Goal: Check status: Check status

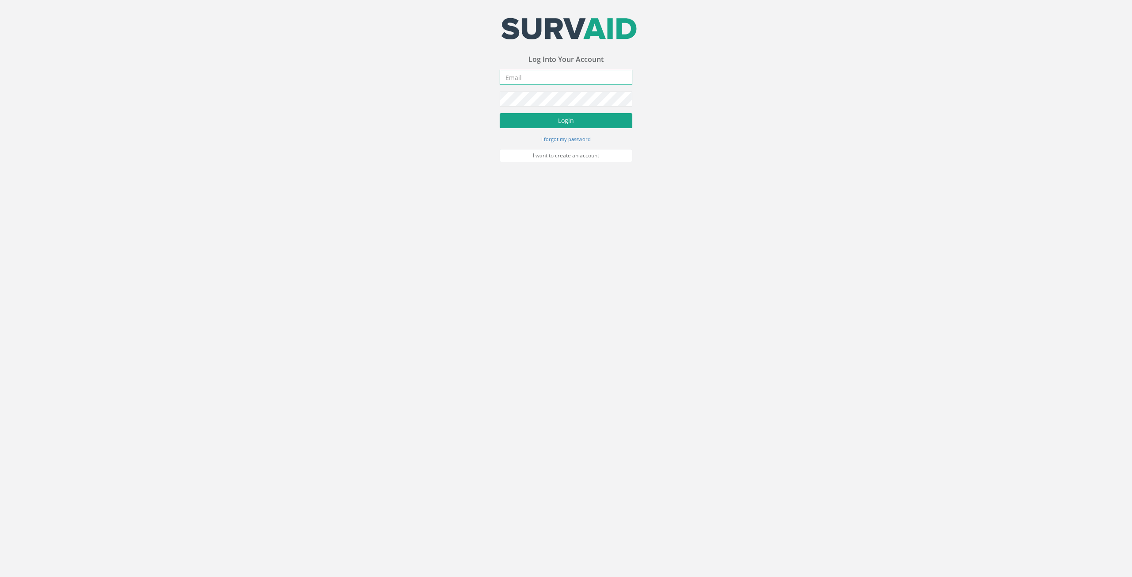
type input "[EMAIL_ADDRESS][DOMAIN_NAME]"
click at [581, 120] on button "Login" at bounding box center [566, 120] width 133 height 15
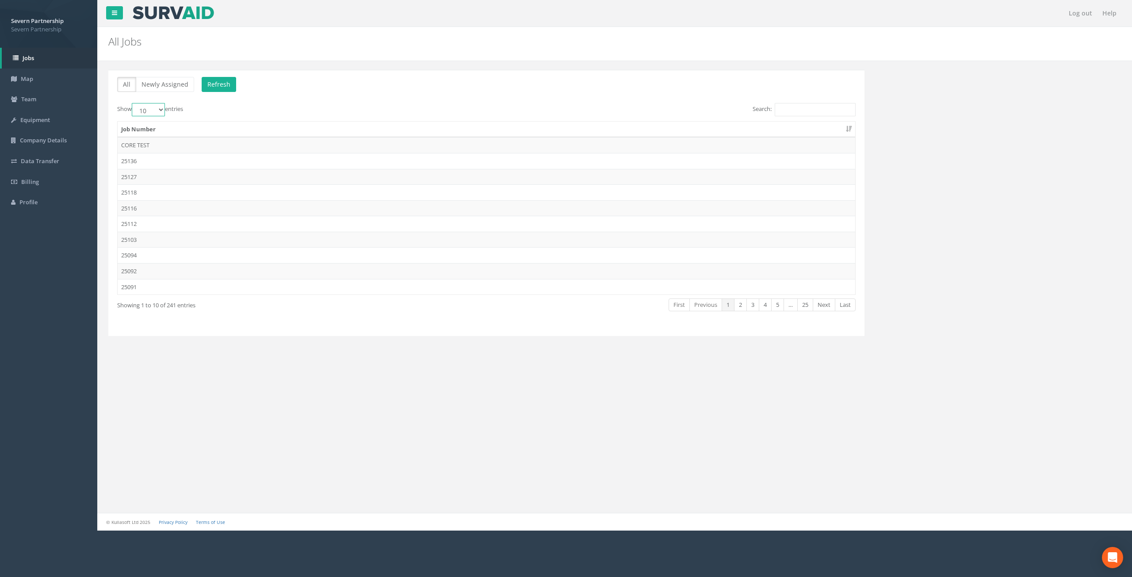
click at [156, 112] on select "10 25 50 100" at bounding box center [148, 109] width 33 height 13
select select "100"
click at [133, 103] on select "10 25 50 100" at bounding box center [148, 109] width 33 height 13
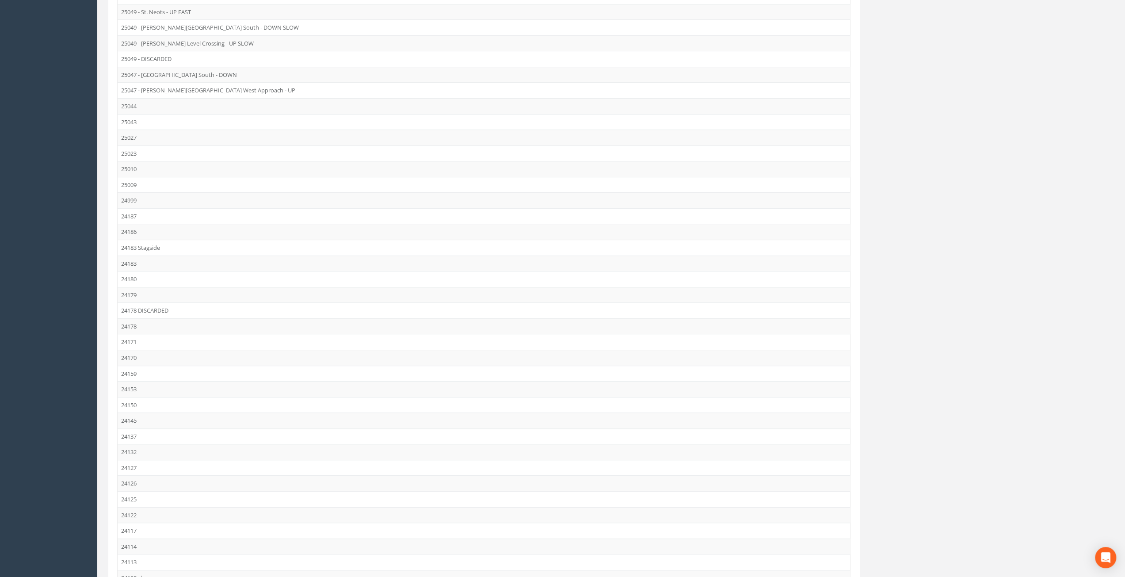
scroll to position [1186, 0]
click at [793, 527] on link "2" at bounding box center [789, 533] width 13 height 13
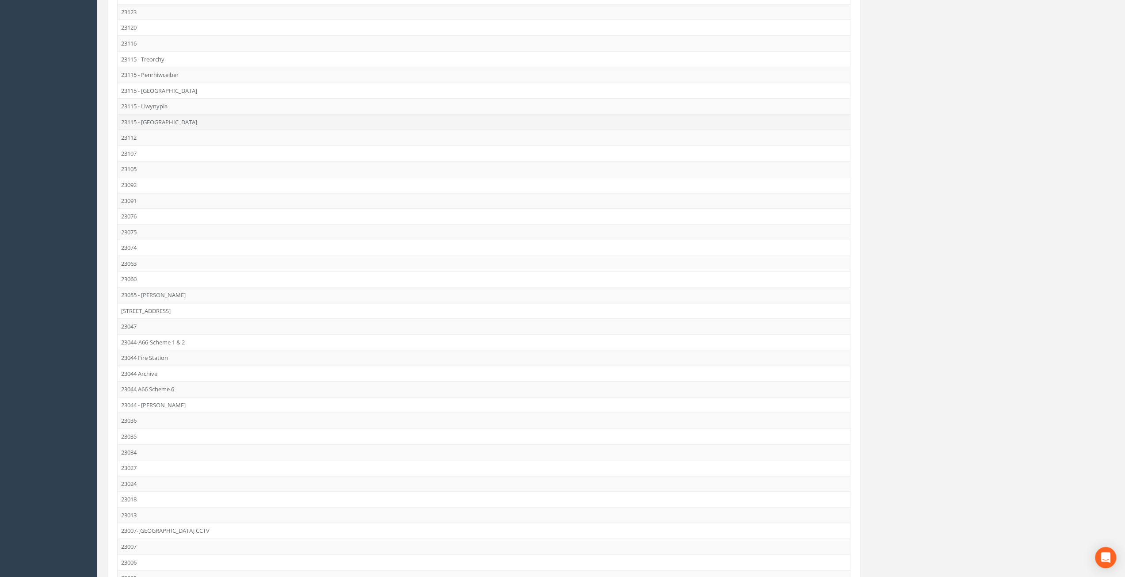
click at [164, 114] on td "23115 - [GEOGRAPHIC_DATA]" at bounding box center [484, 122] width 732 height 16
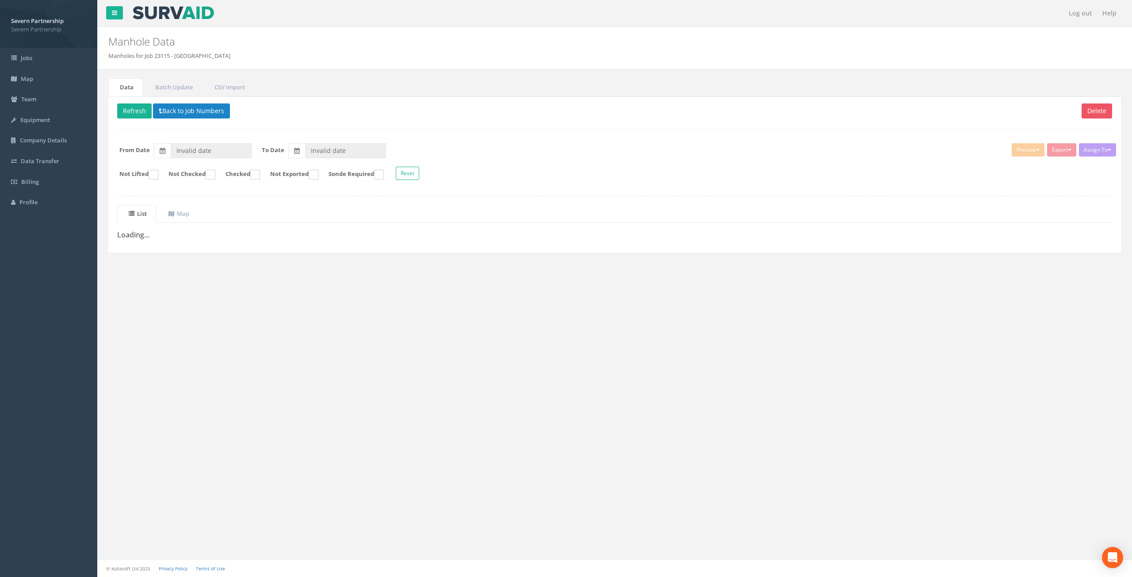
type input "[DATE]"
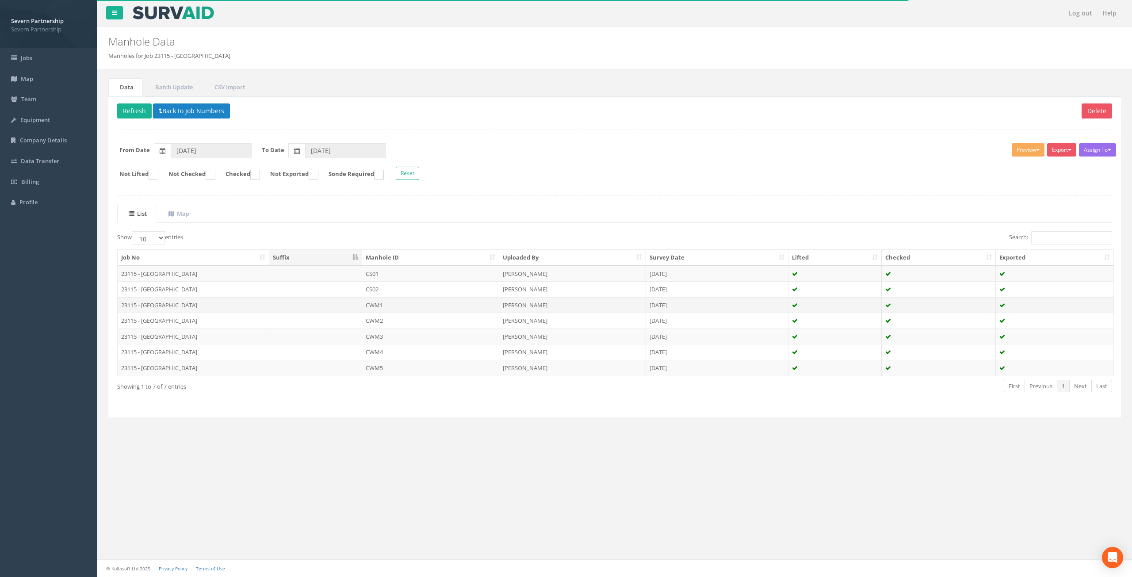
click at [378, 303] on td "CWM1" at bounding box center [430, 305] width 137 height 16
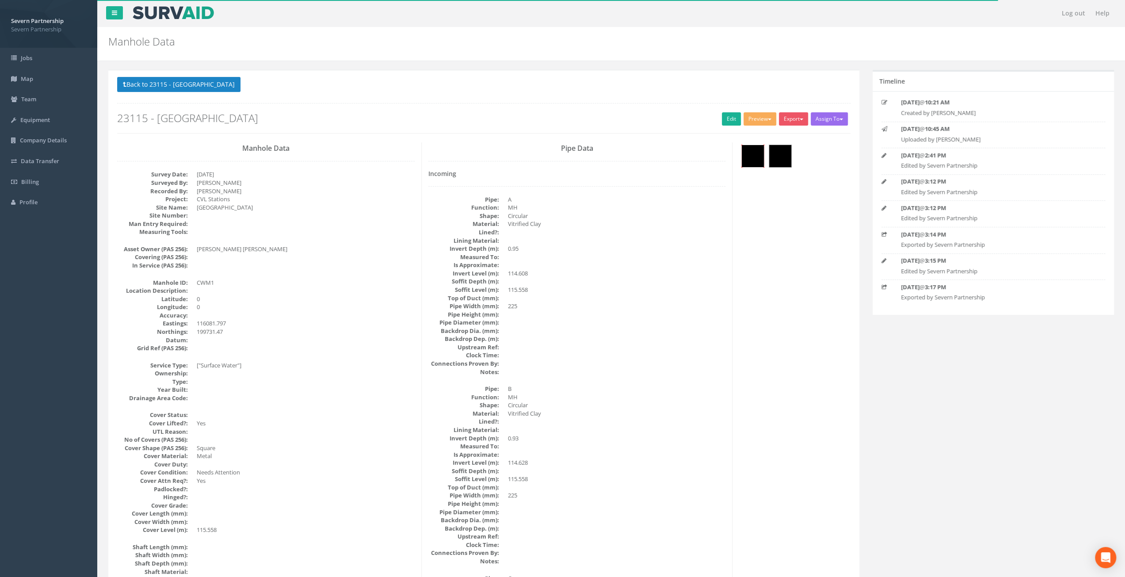
click at [756, 156] on img at bounding box center [753, 156] width 22 height 22
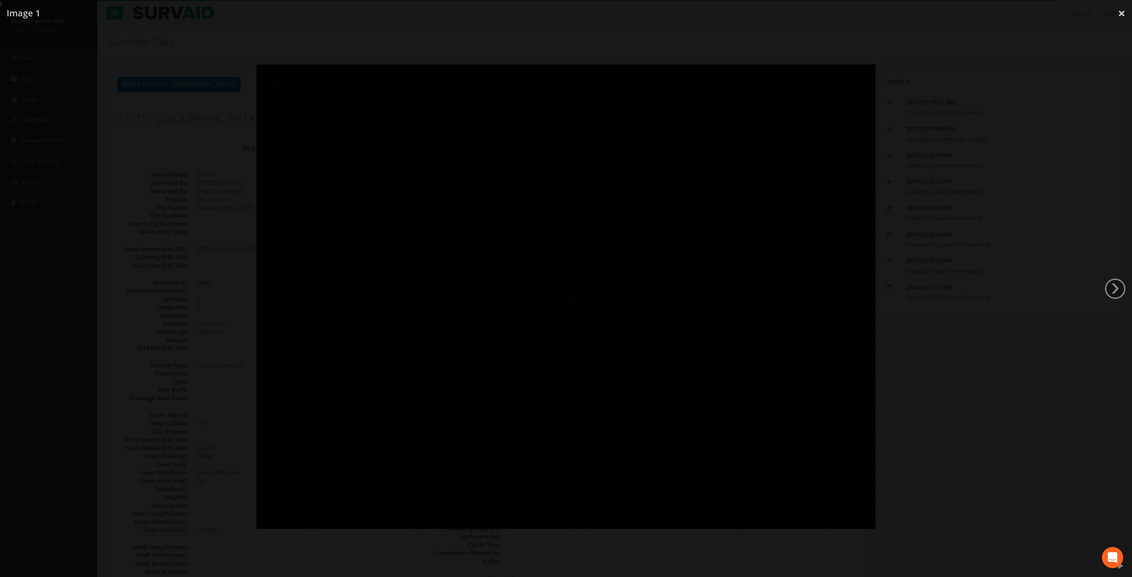
click at [922, 138] on div at bounding box center [566, 296] width 1132 height 577
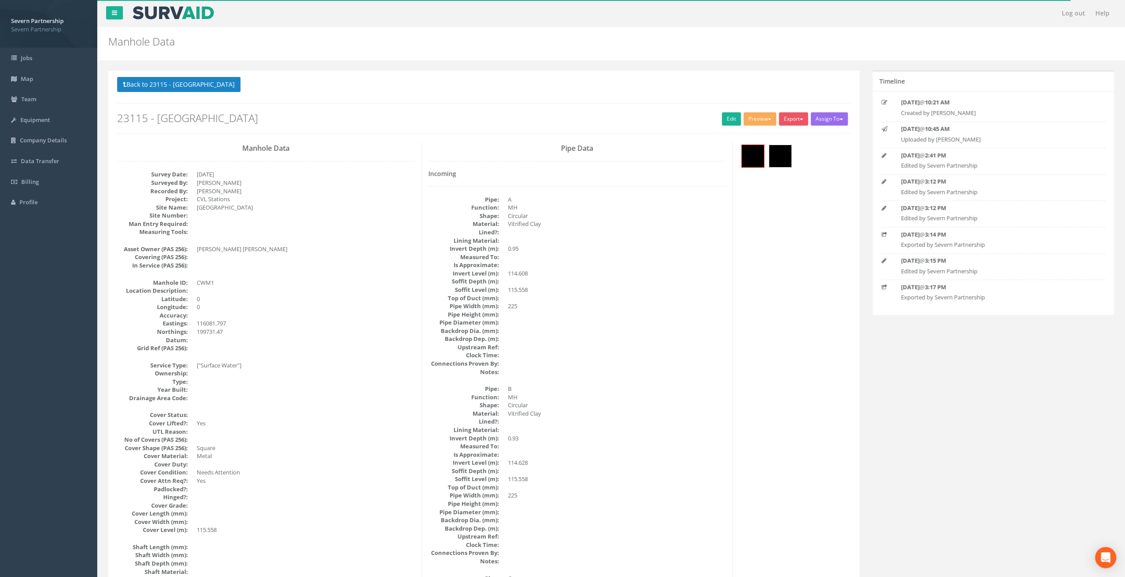
click at [783, 153] on img at bounding box center [780, 156] width 22 height 22
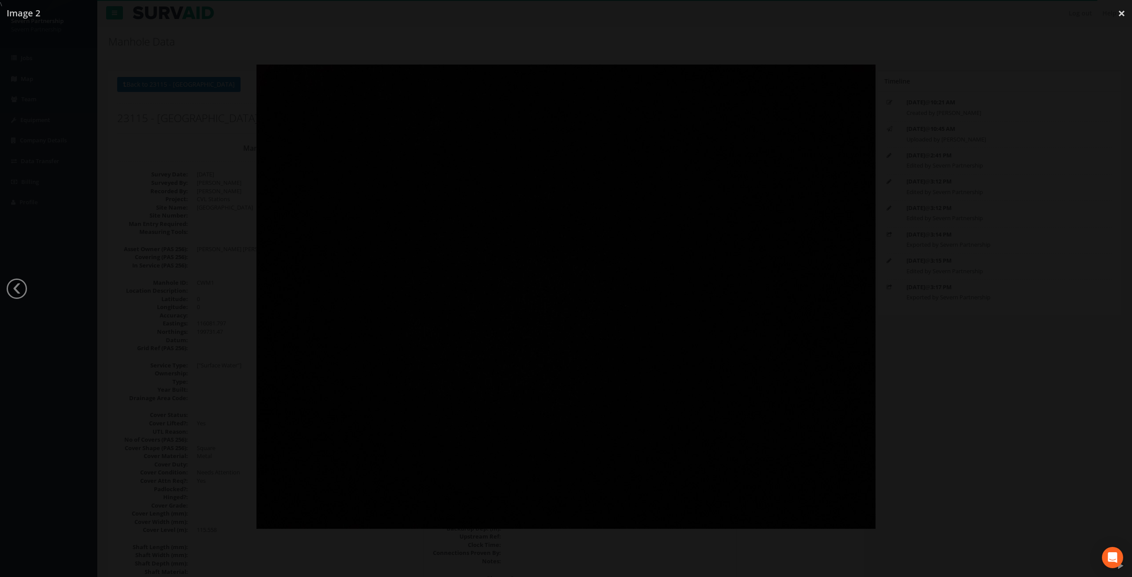
click at [956, 170] on div at bounding box center [566, 296] width 1132 height 577
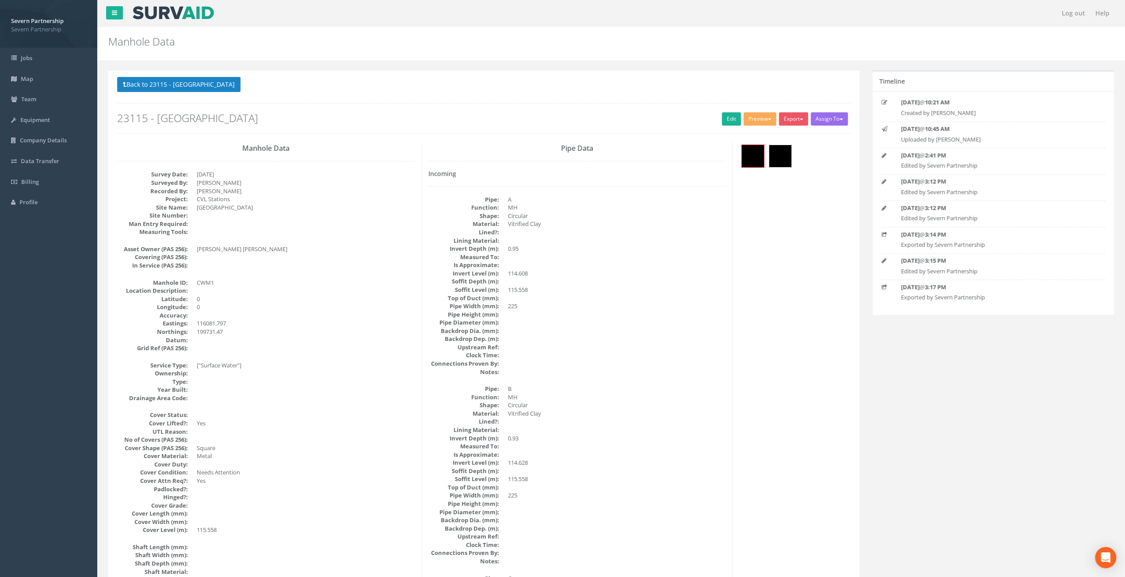
click at [779, 152] on img at bounding box center [780, 156] width 22 height 22
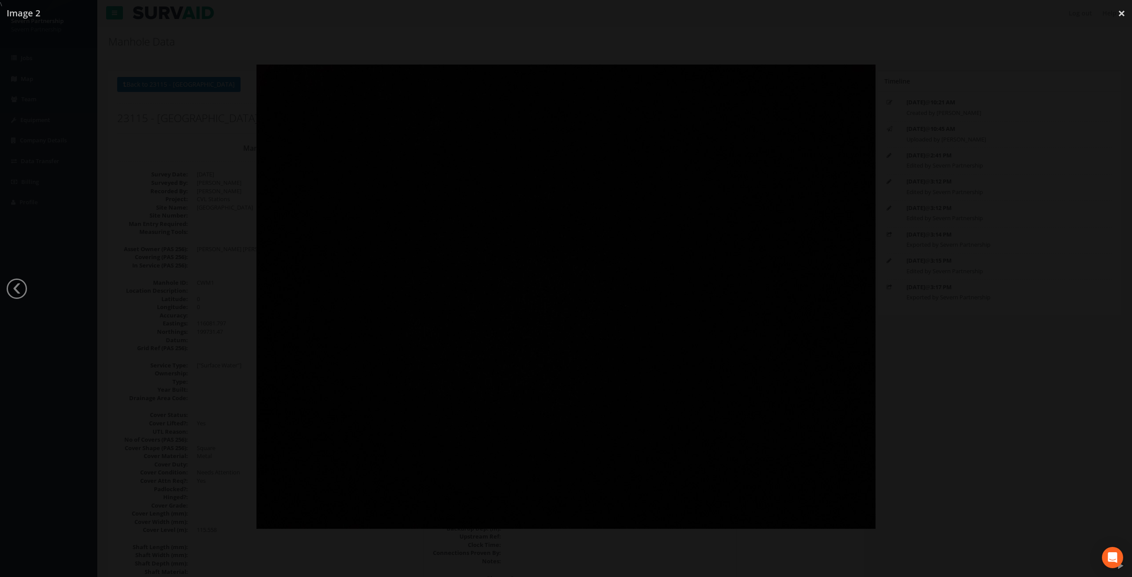
click at [941, 202] on div at bounding box center [566, 296] width 1132 height 577
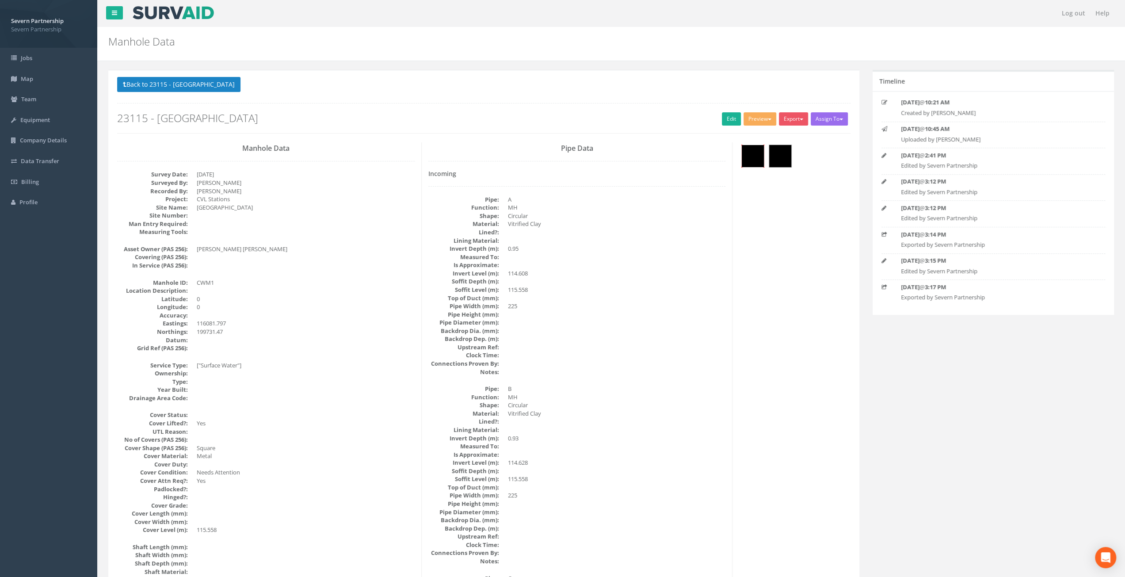
click at [751, 155] on img at bounding box center [753, 156] width 22 height 22
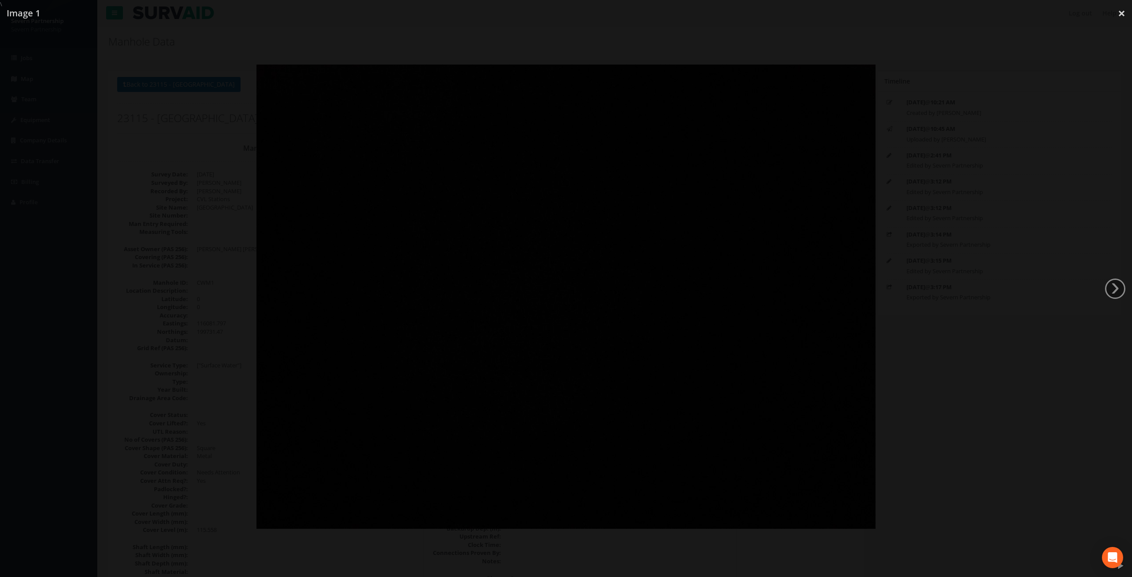
click at [961, 191] on div at bounding box center [566, 296] width 1132 height 577
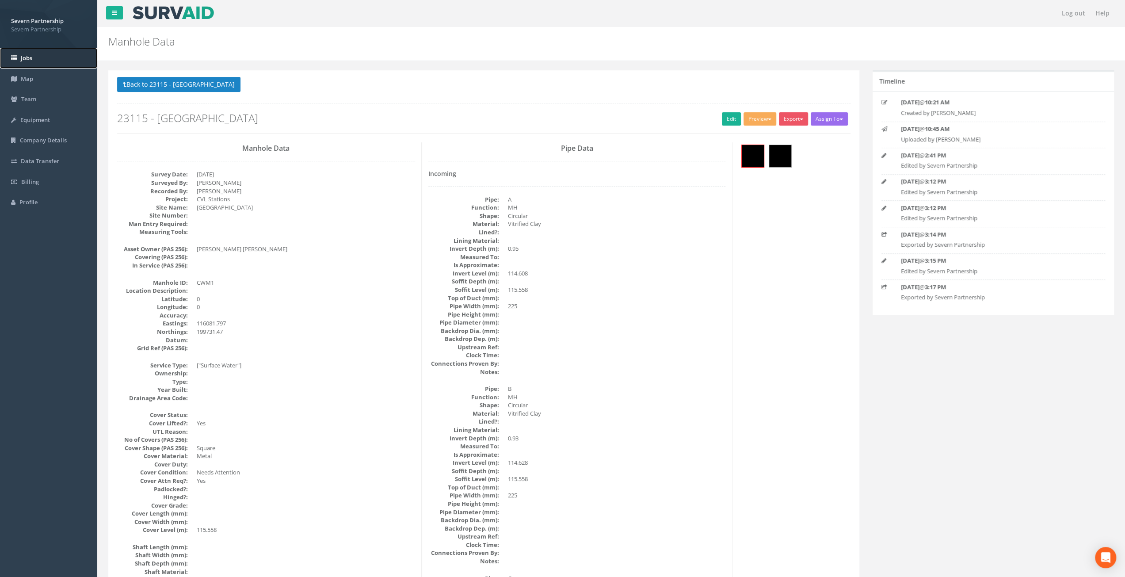
click at [23, 61] on span "Jobs" at bounding box center [26, 58] width 11 height 8
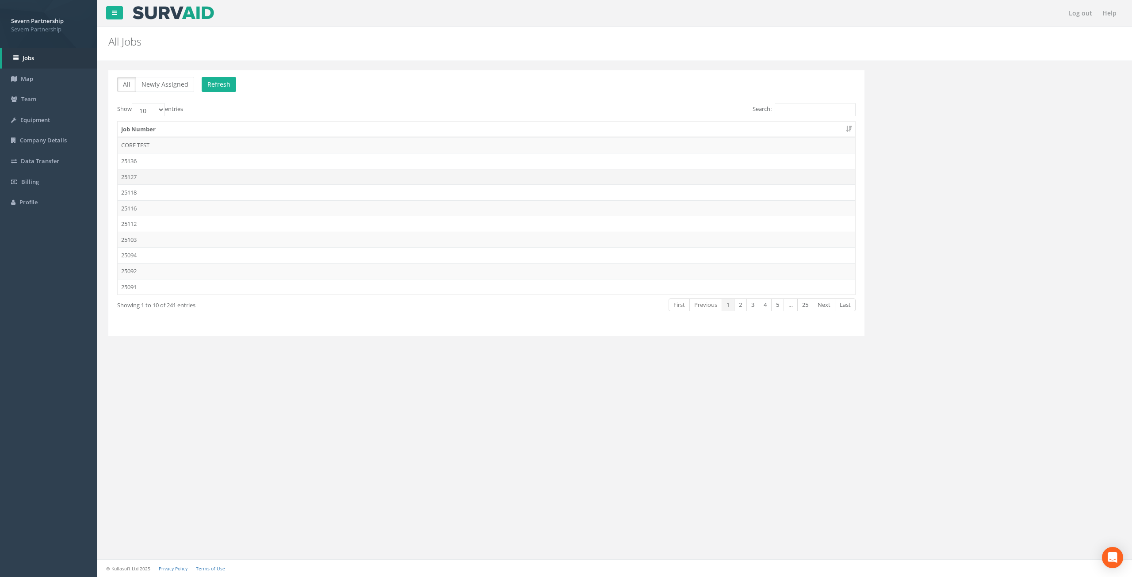
click at [136, 175] on td "25127" at bounding box center [486, 177] width 737 height 16
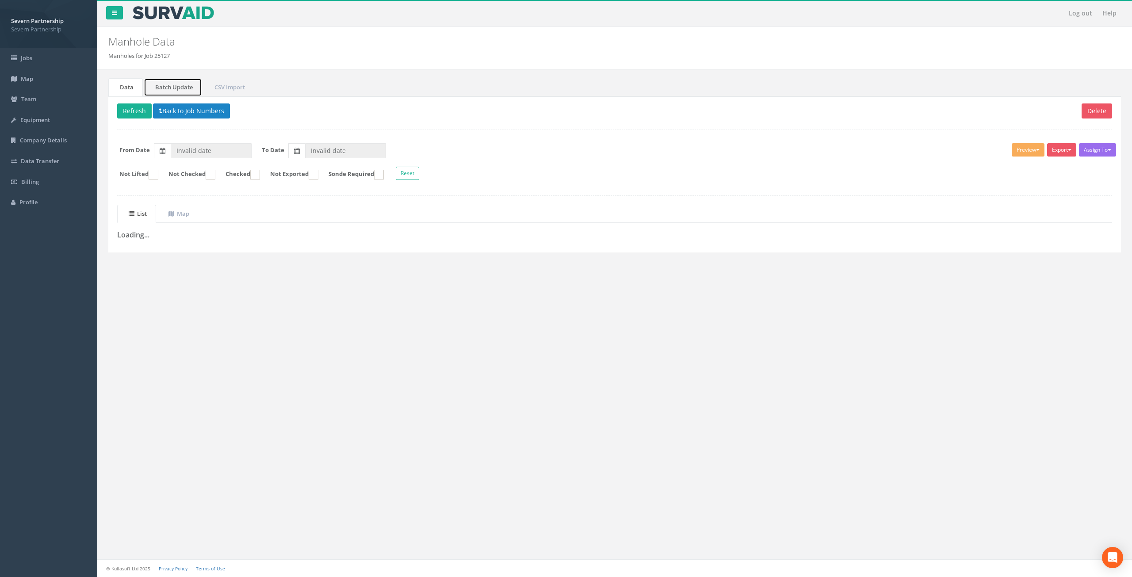
click at [184, 90] on link "Batch Update" at bounding box center [173, 87] width 58 height 18
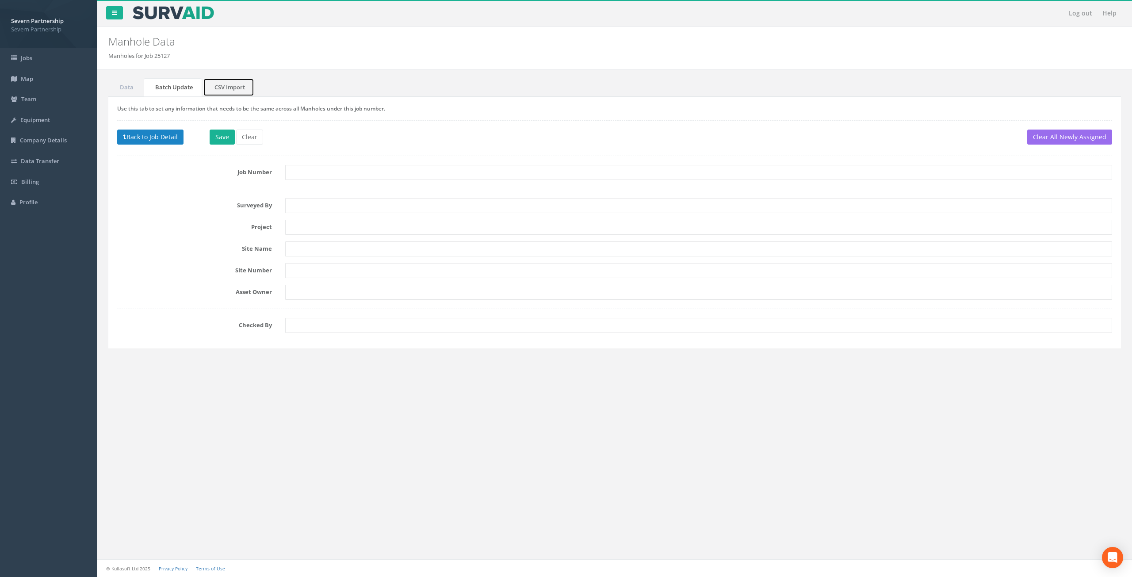
click at [225, 92] on link "CSV Import" at bounding box center [228, 87] width 51 height 18
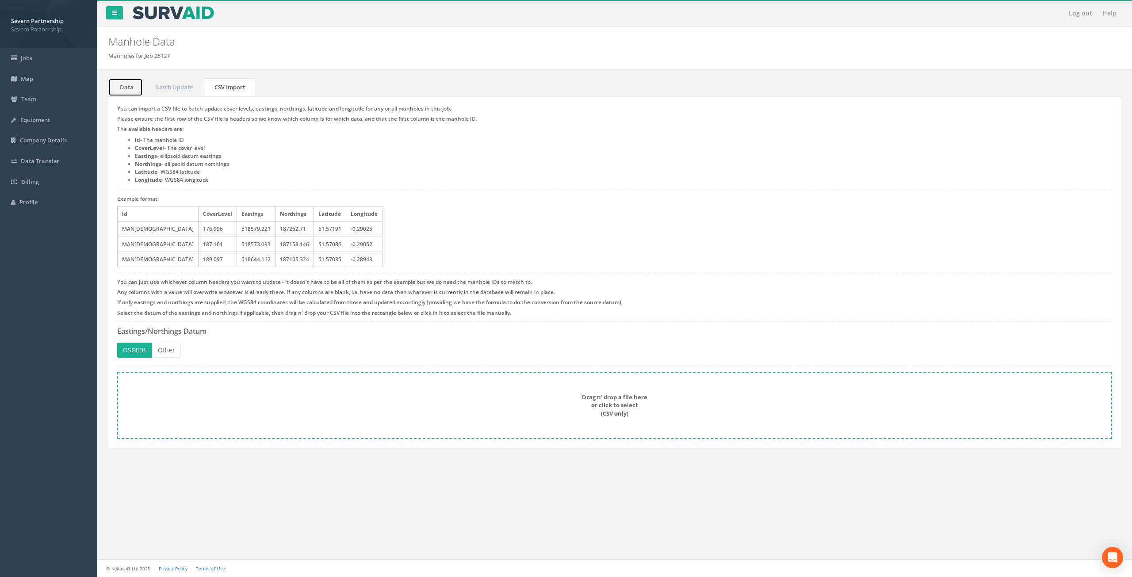
click at [134, 84] on link "Data" at bounding box center [125, 87] width 34 height 18
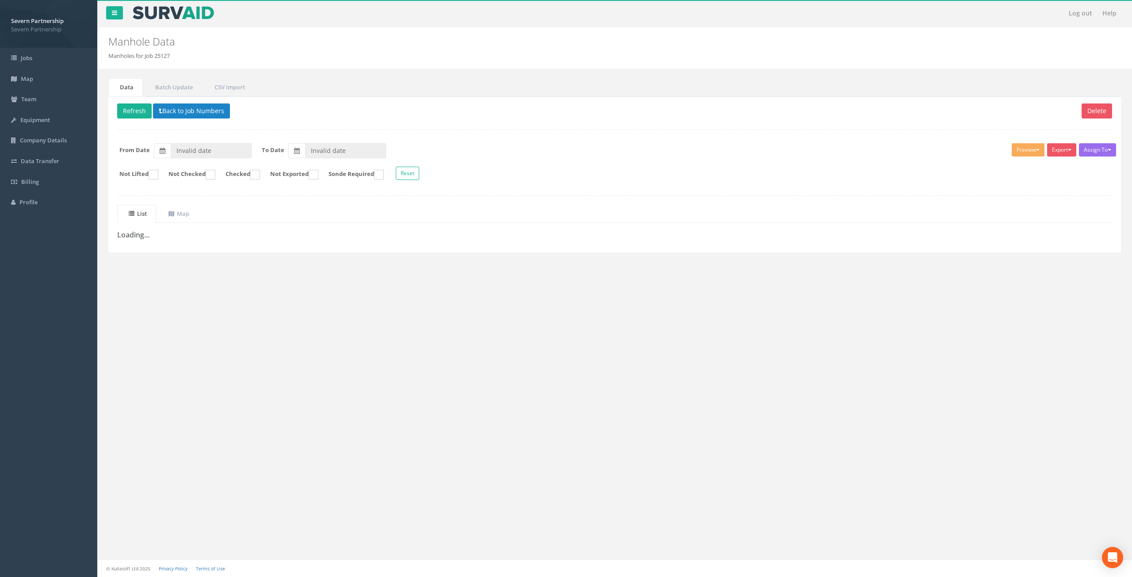
click at [134, 236] on h3 "Loading..." at bounding box center [614, 235] width 995 height 8
click at [14, 57] on icon at bounding box center [14, 58] width 6 height 6
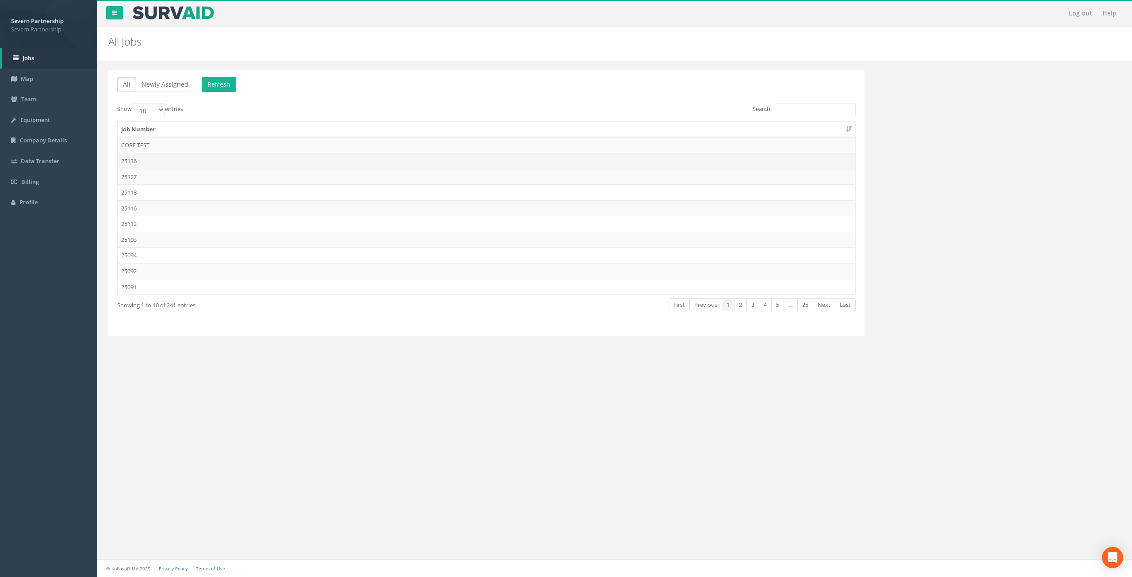
click at [150, 161] on td "25136" at bounding box center [486, 161] width 737 height 16
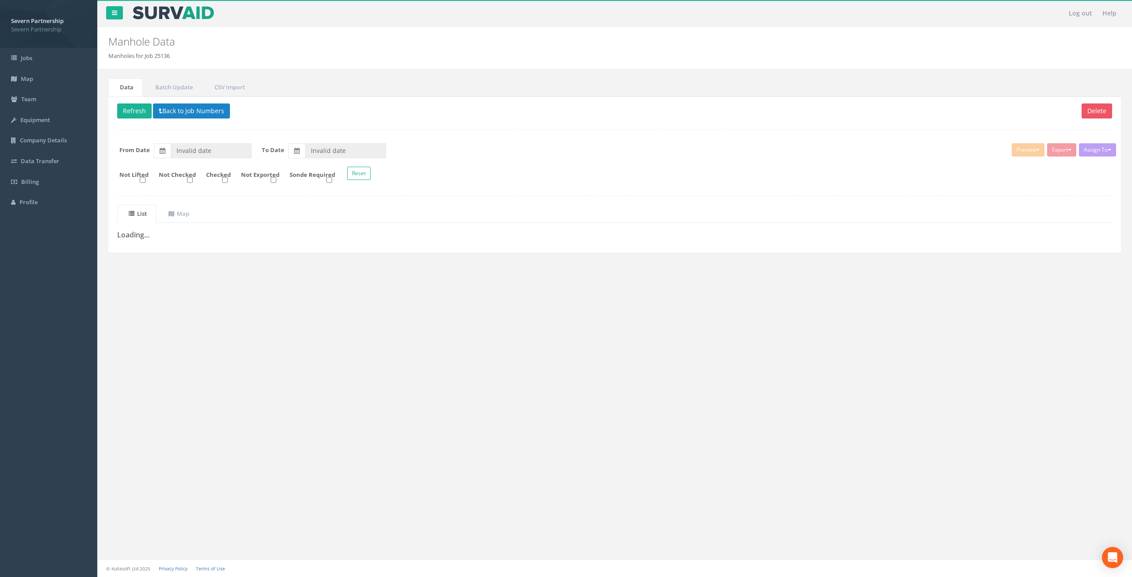
type input "[DATE]"
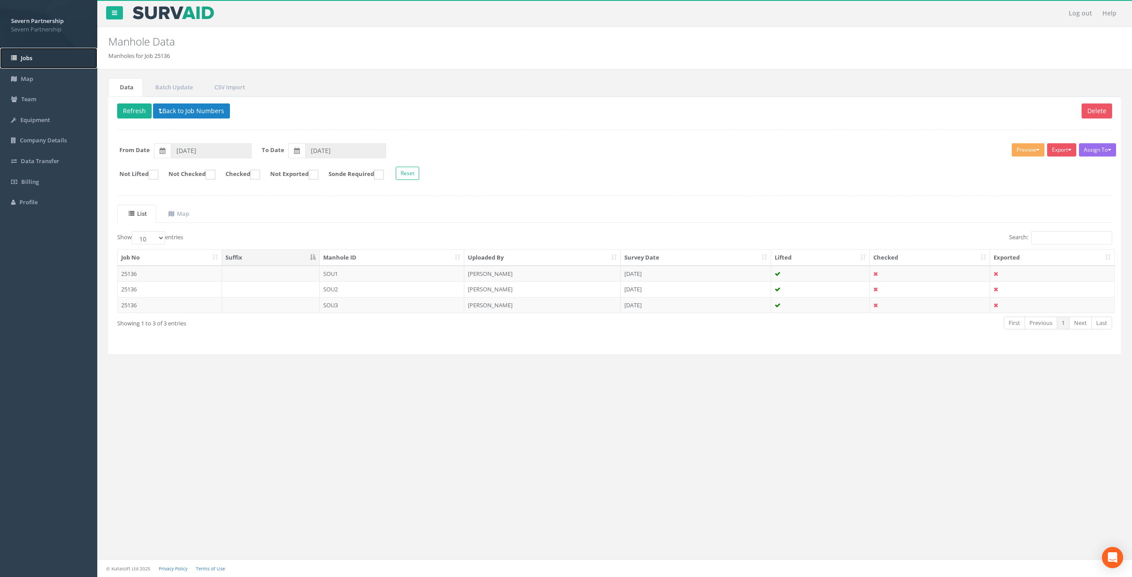
click at [42, 61] on link "Jobs" at bounding box center [48, 58] width 97 height 21
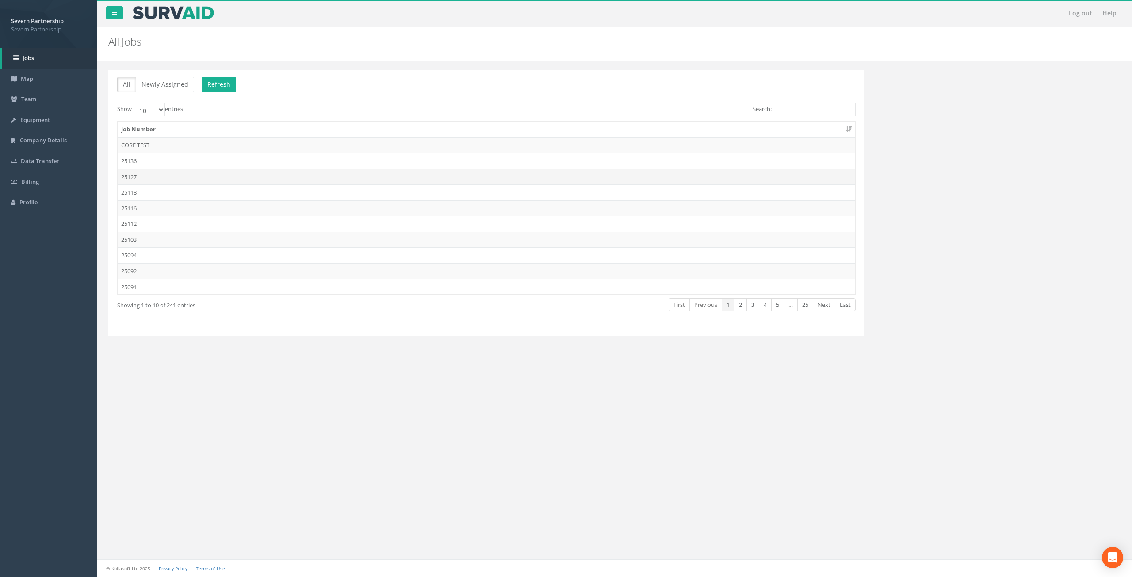
click at [147, 173] on td "25127" at bounding box center [486, 177] width 737 height 16
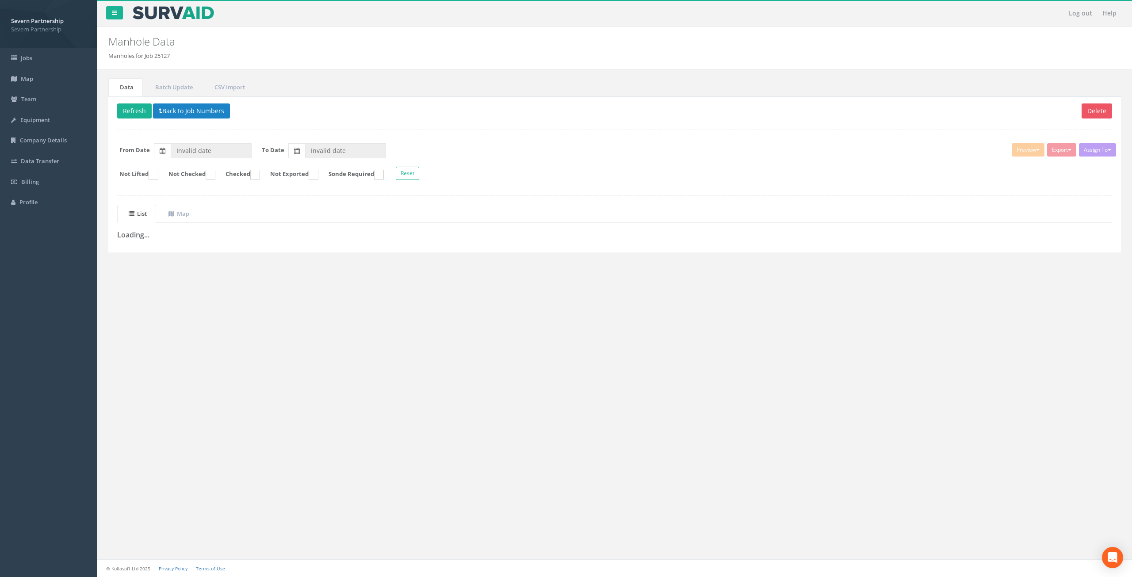
type input "[DATE]"
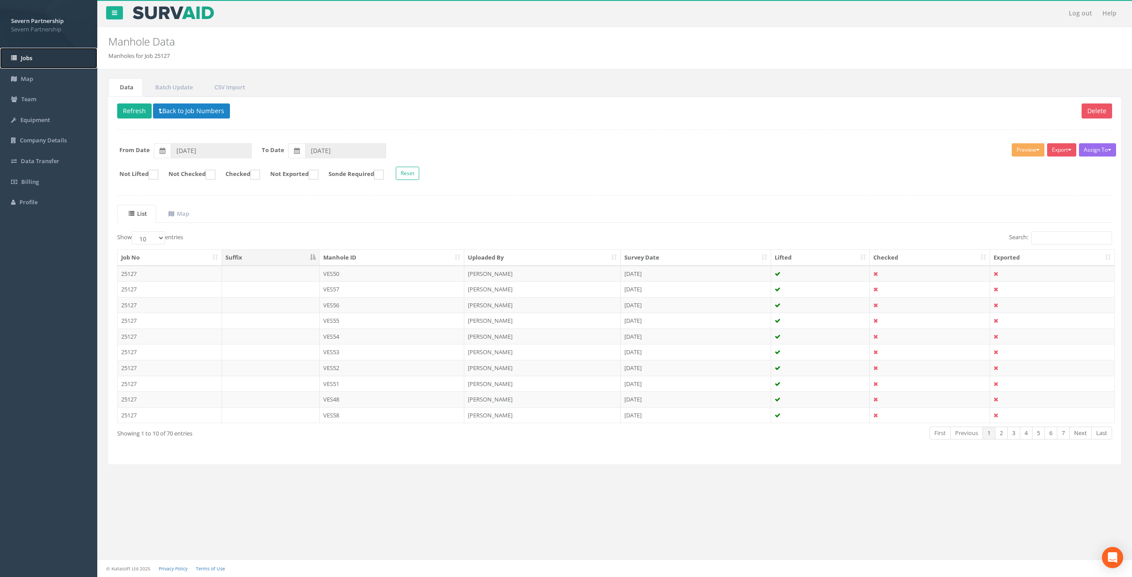
click at [31, 52] on link "Jobs" at bounding box center [48, 58] width 97 height 21
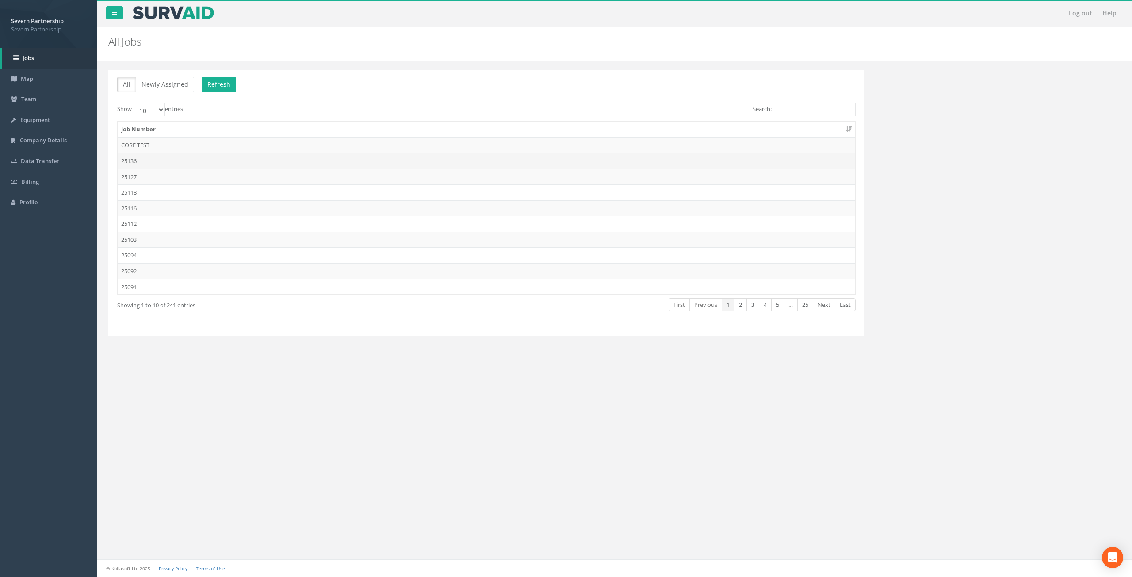
click at [167, 160] on td "25136" at bounding box center [486, 161] width 737 height 16
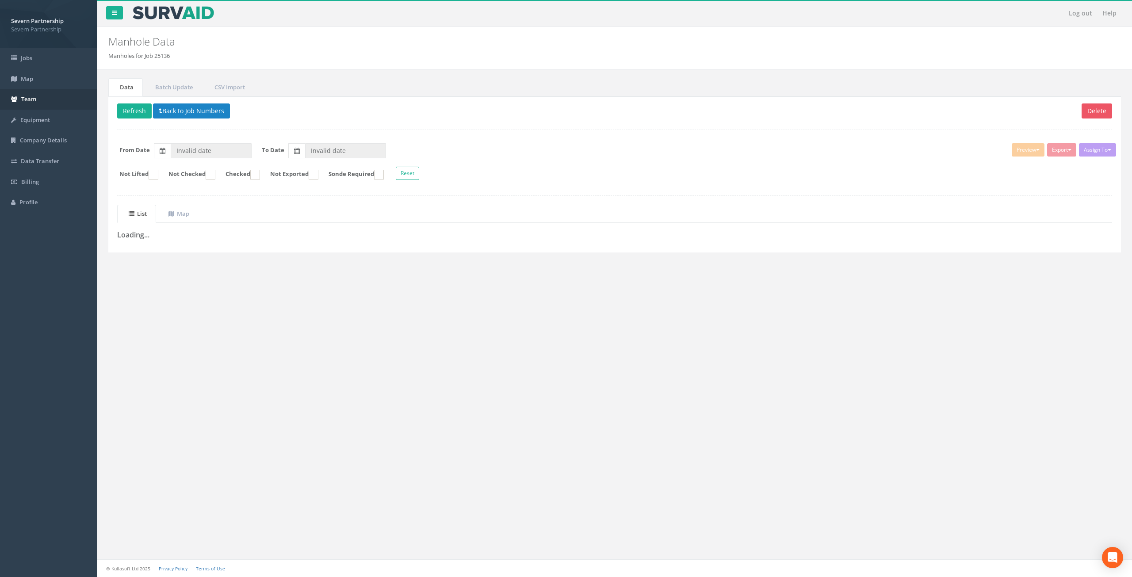
type input "[DATE]"
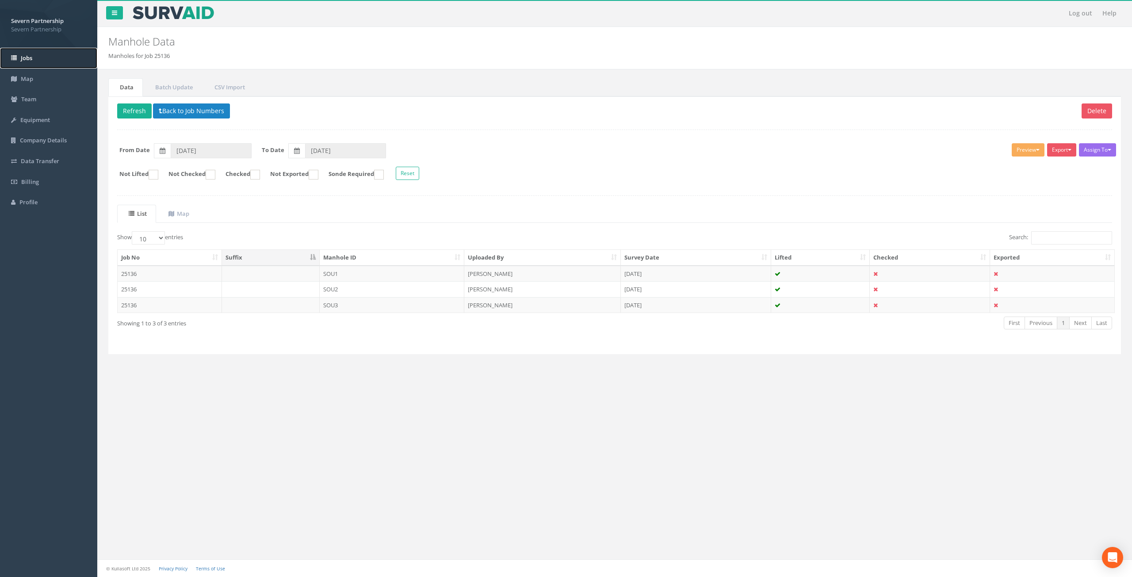
click at [45, 59] on link "Jobs" at bounding box center [48, 58] width 97 height 21
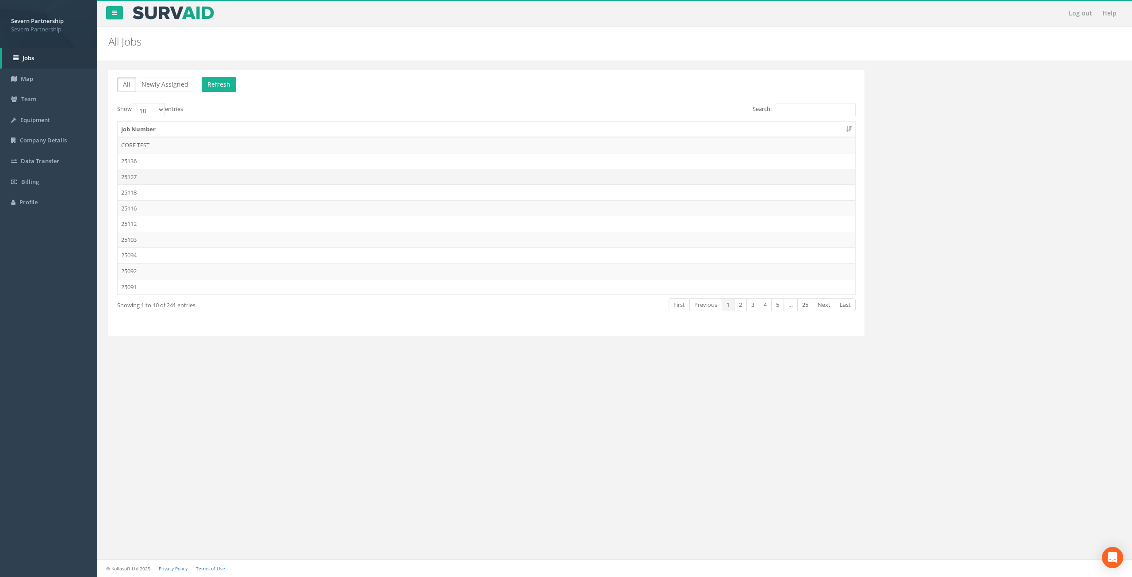
click at [158, 174] on td "25127" at bounding box center [486, 177] width 737 height 16
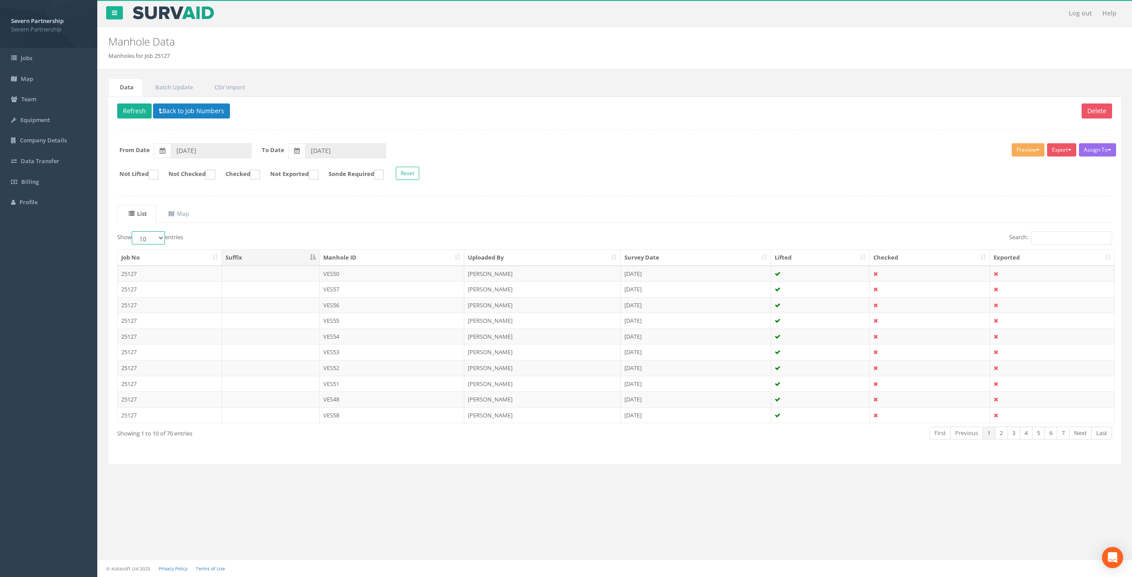
click at [153, 231] on select "10 25 50 100" at bounding box center [148, 237] width 33 height 13
select select "100"
click at [133, 231] on select "10 25 50 100" at bounding box center [148, 237] width 33 height 13
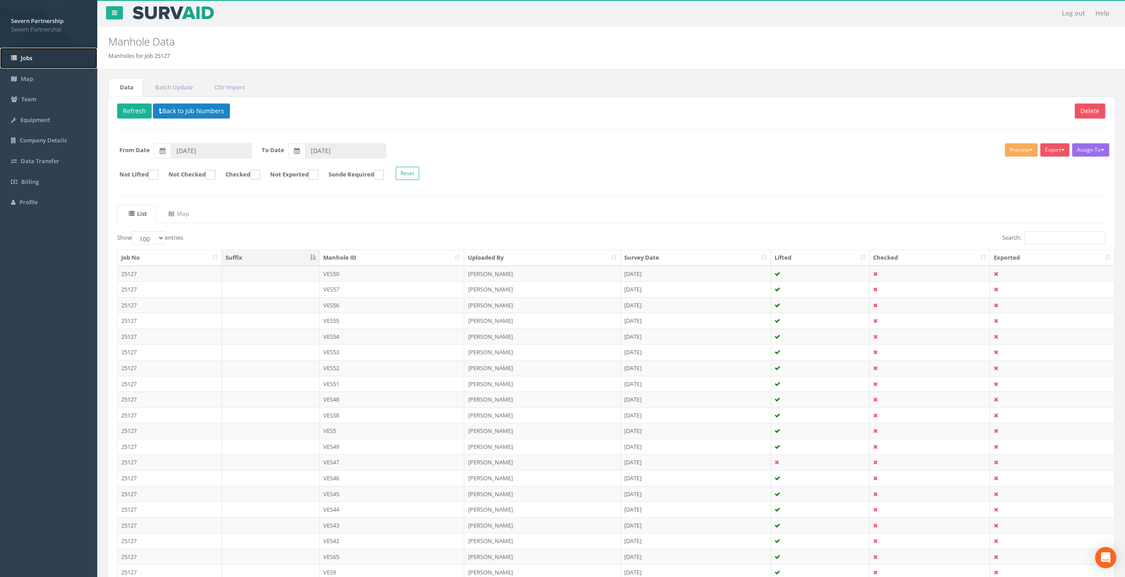
click at [28, 64] on link "Jobs" at bounding box center [48, 58] width 97 height 21
